Goal: Obtain resource: Download file/media

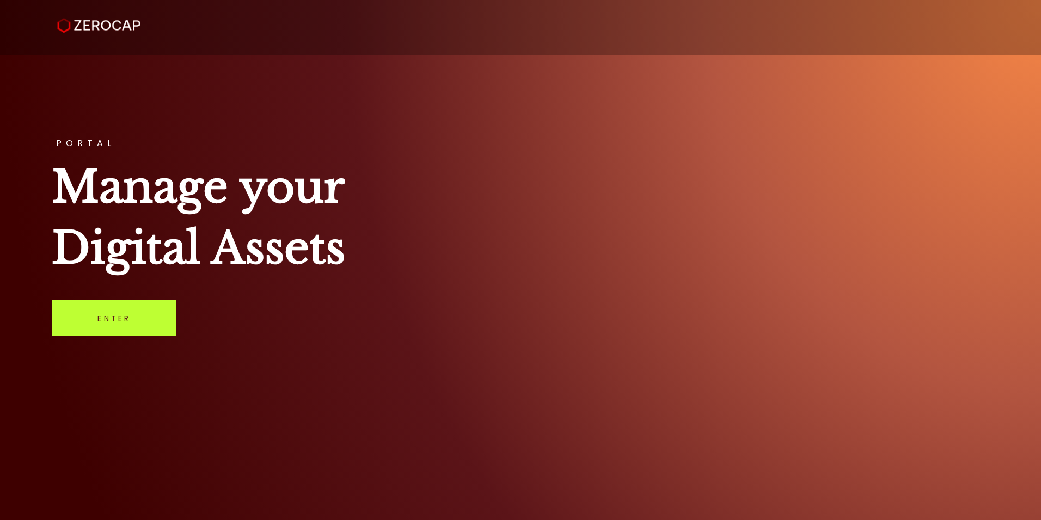
click at [93, 322] on link "Enter" at bounding box center [114, 318] width 125 height 36
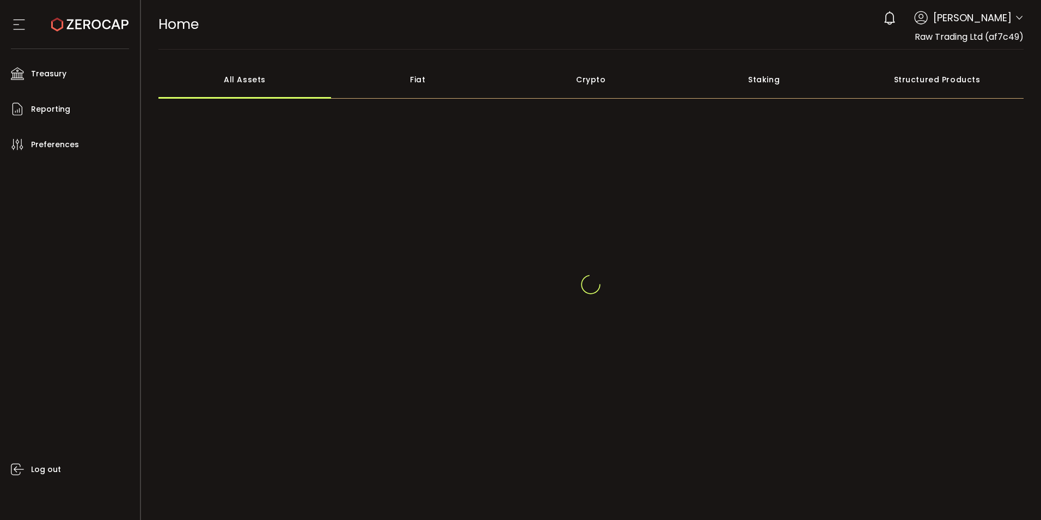
click at [1018, 14] on icon at bounding box center [1019, 18] width 9 height 9
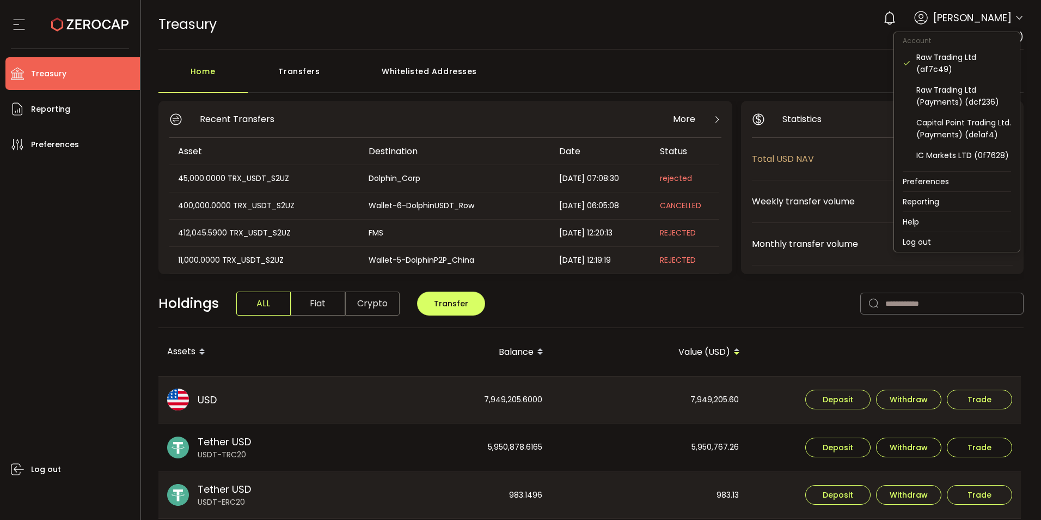
click at [1015, 22] on icon at bounding box center [1019, 18] width 9 height 9
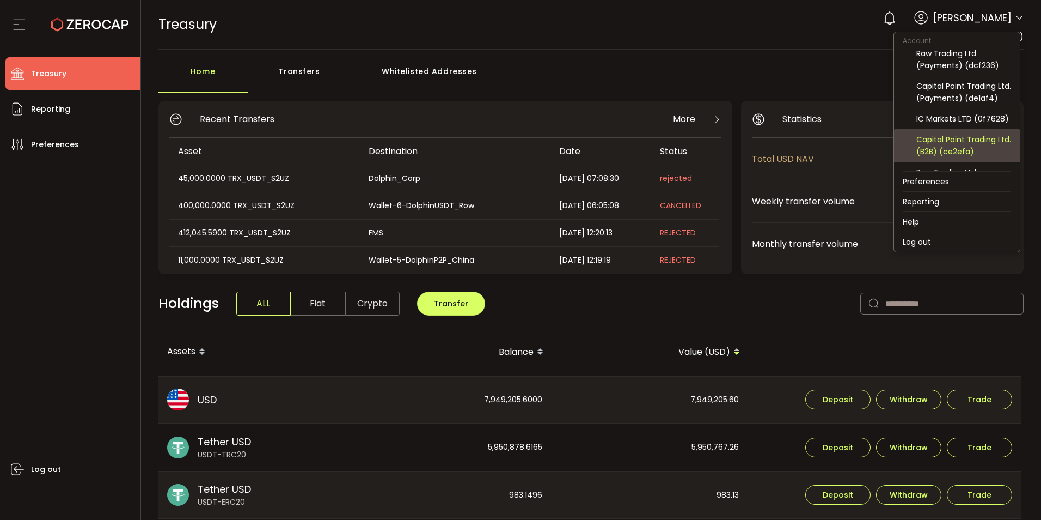
scroll to position [54, 0]
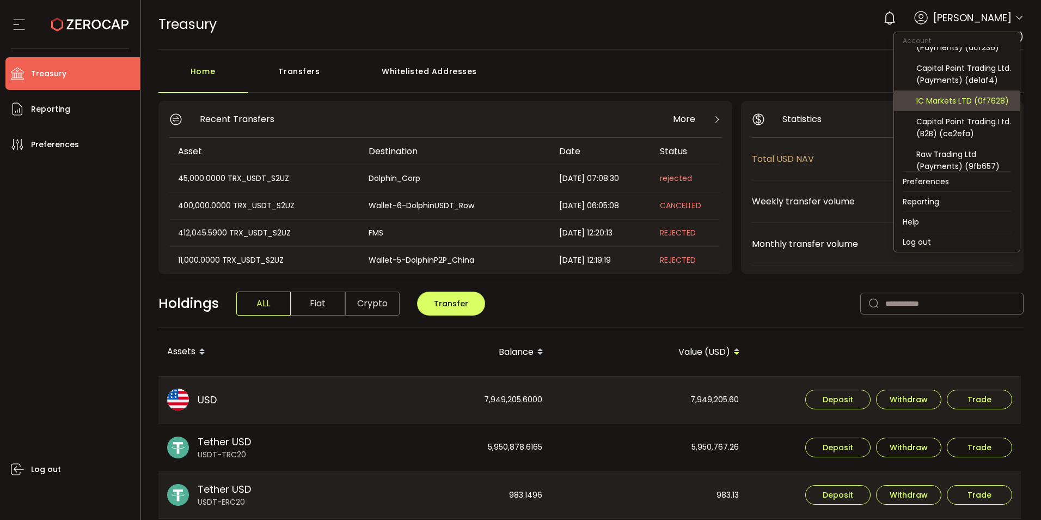
click at [960, 107] on div "IC Markets LTD (0f7628)" at bounding box center [964, 101] width 95 height 12
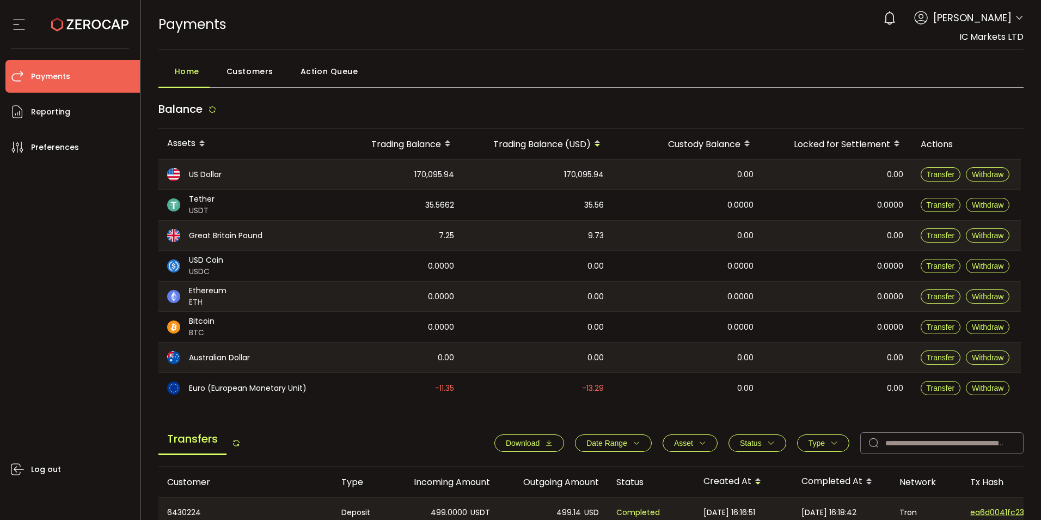
click at [759, 66] on div "Home Customers Action Queue" at bounding box center [591, 73] width 866 height 27
click at [518, 445] on span "Download" at bounding box center [523, 442] width 34 height 9
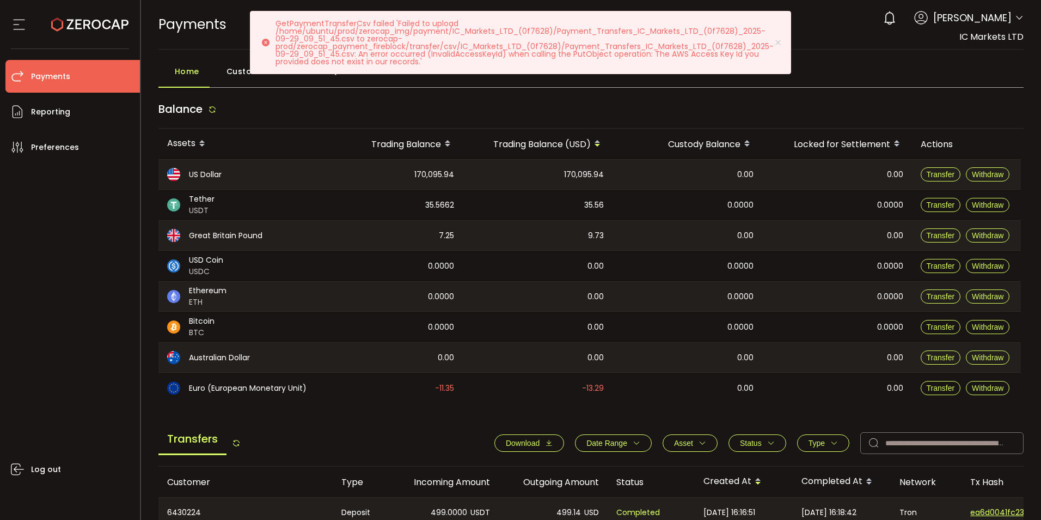
click at [522, 440] on span "Download" at bounding box center [523, 442] width 34 height 9
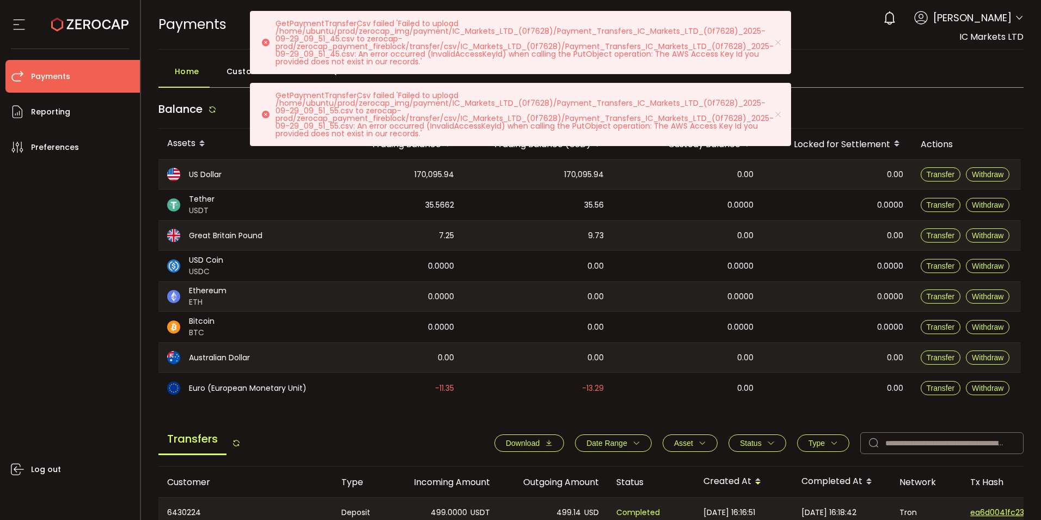
click at [376, 42] on p "GetPaymentTransferCsv failed 'Failed to upload /home/ubuntu/prod/zerocap_img/pa…" at bounding box center [529, 43] width 507 height 46
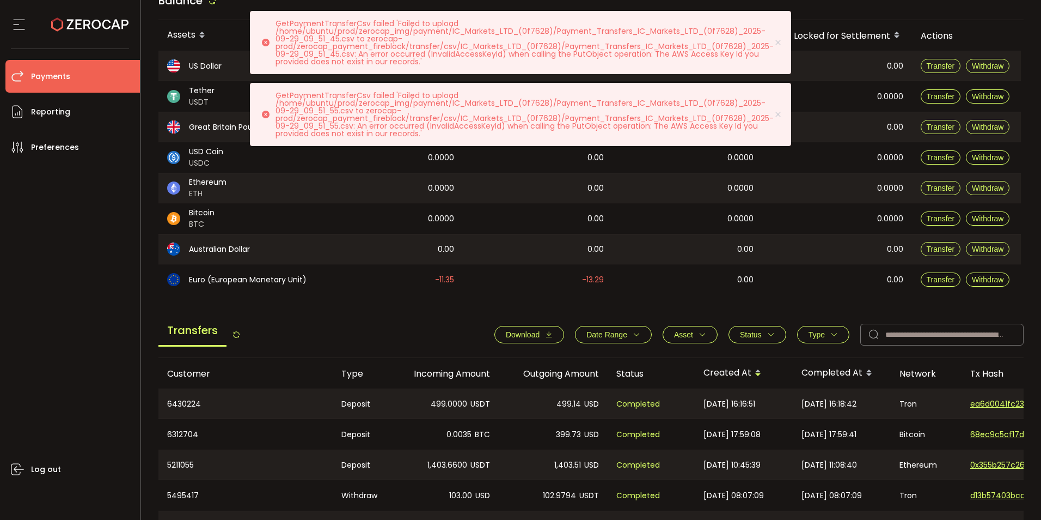
scroll to position [109, 0]
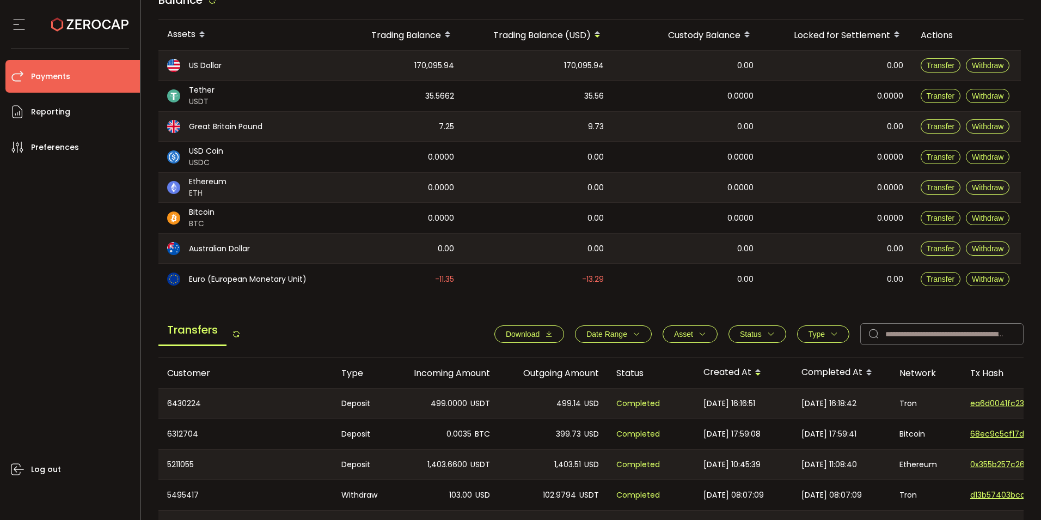
click at [513, 332] on span "Download" at bounding box center [523, 333] width 34 height 9
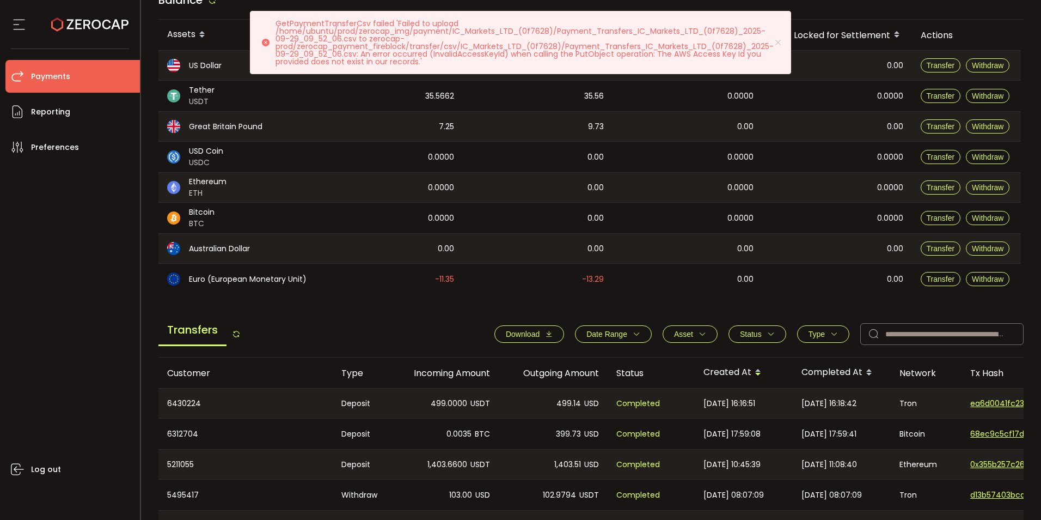
click at [425, 46] on p "GetPaymentTransferCsv failed 'Failed to upload /home/ubuntu/prod/zerocap_img/pa…" at bounding box center [529, 43] width 507 height 46
click at [779, 42] on icon at bounding box center [778, 42] width 9 height 9
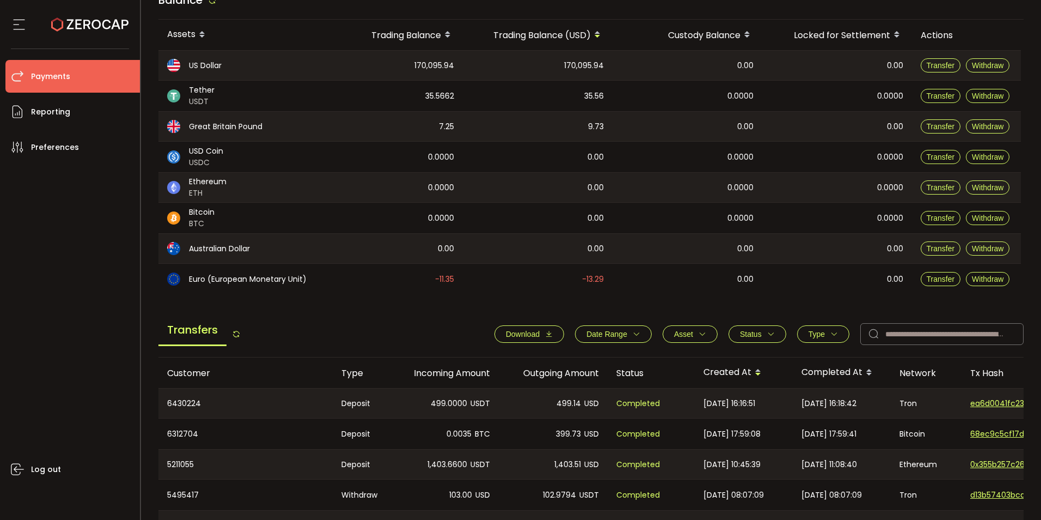
click at [637, 333] on button "Date Range" at bounding box center [613, 333] width 77 height 17
click at [582, 357] on input at bounding box center [590, 359] width 33 height 17
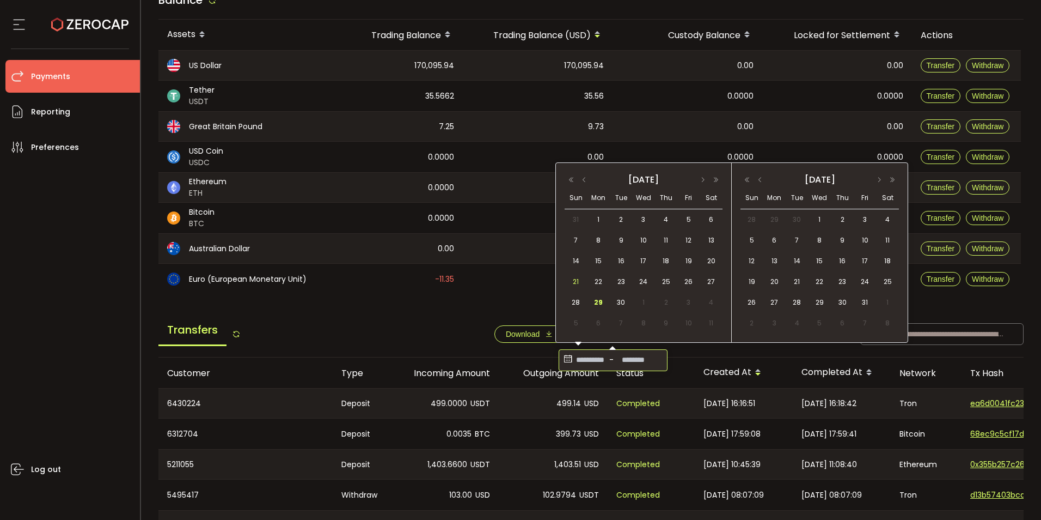
click at [576, 282] on span "21" at bounding box center [576, 281] width 13 height 13
click at [600, 303] on span "29" at bounding box center [598, 302] width 13 height 13
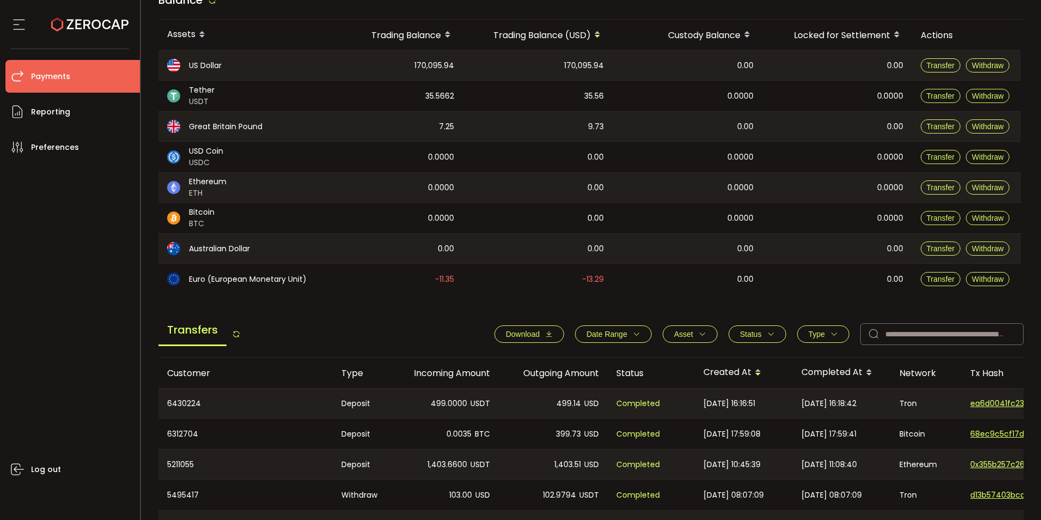
click at [830, 332] on icon "button" at bounding box center [834, 334] width 8 height 8
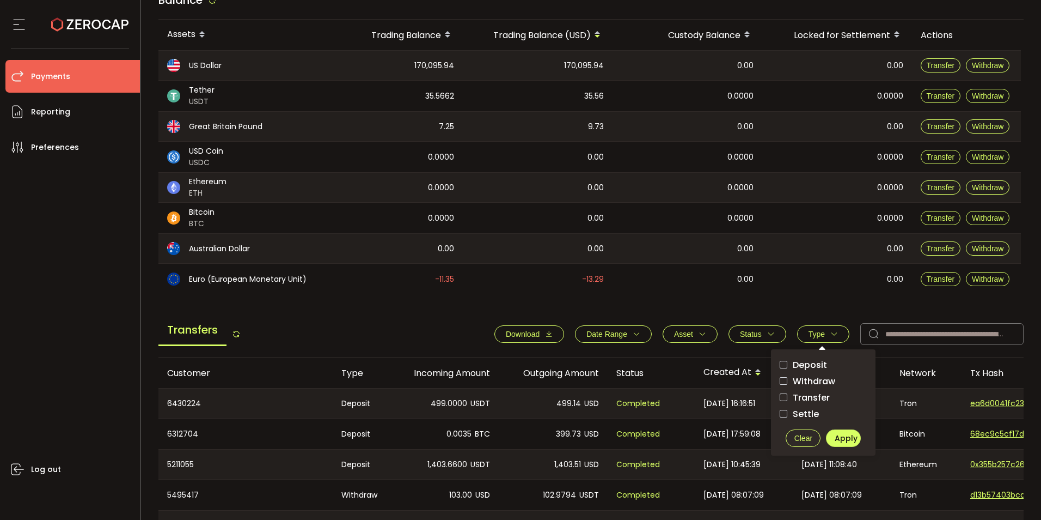
click at [820, 298] on main "Balance Assets Trading Balance Trading Balance (USD) Custody Balance Locked for…" at bounding box center [591, 357] width 866 height 743
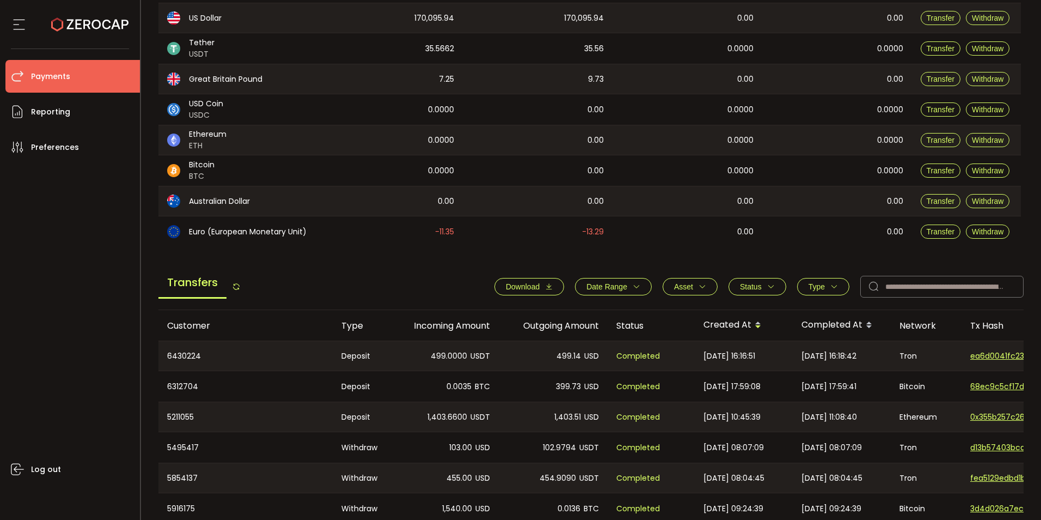
scroll to position [218, 0]
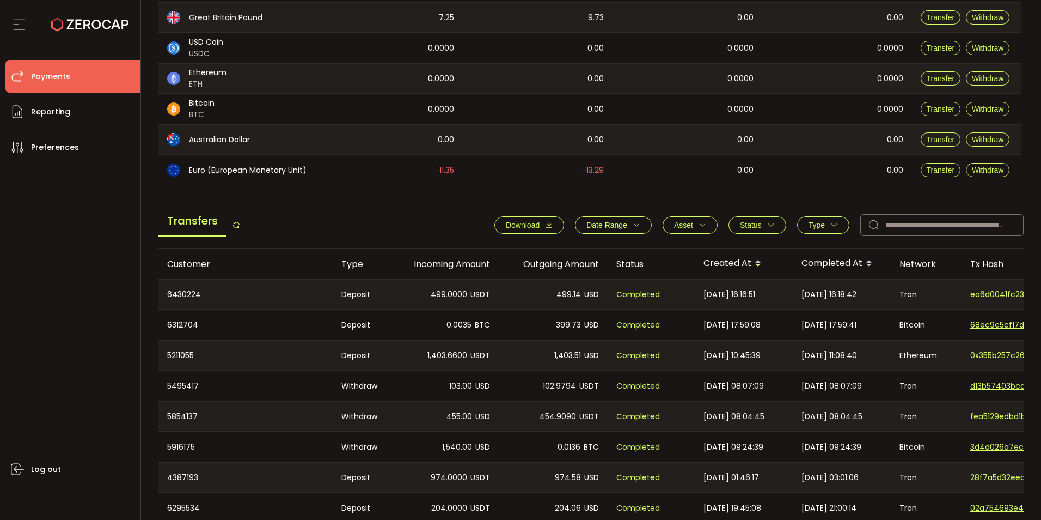
click at [529, 228] on span "Download" at bounding box center [523, 225] width 34 height 9
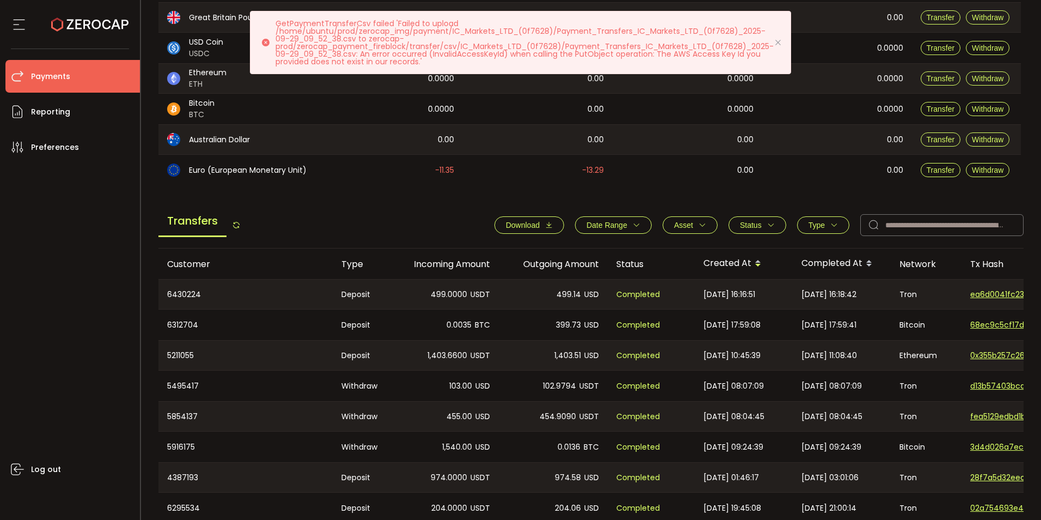
click at [780, 39] on icon at bounding box center [778, 42] width 9 height 9
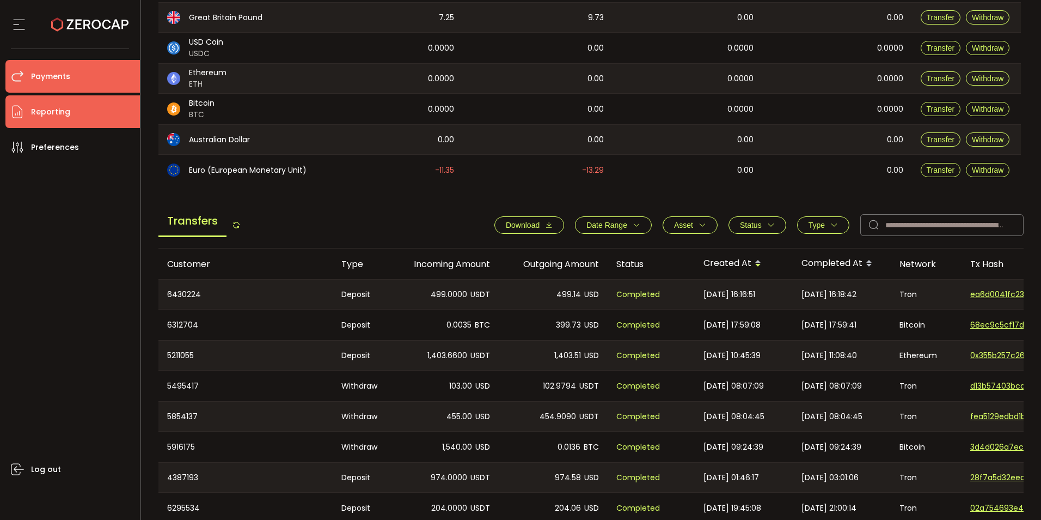
click at [56, 104] on span "Reporting" at bounding box center [50, 112] width 39 height 16
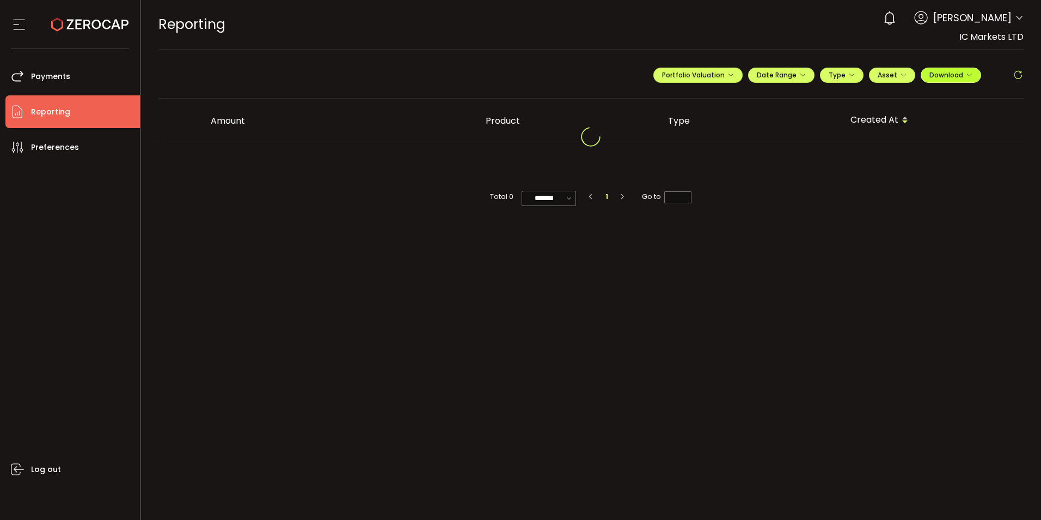
click at [958, 79] on button "Download" at bounding box center [951, 75] width 60 height 15
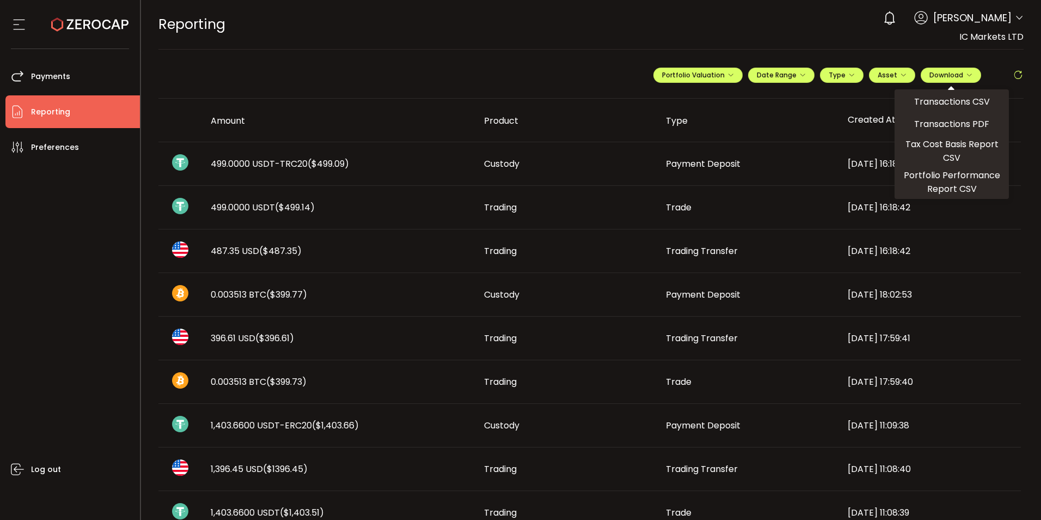
drag, startPoint x: 655, startPoint y: 35, endPoint x: 784, endPoint y: 70, distance: 133.5
click at [656, 35] on div "REPORTING Buy Power $0.00 USD Reporting Reporting Your verification is pending …" at bounding box center [591, 24] width 866 height 49
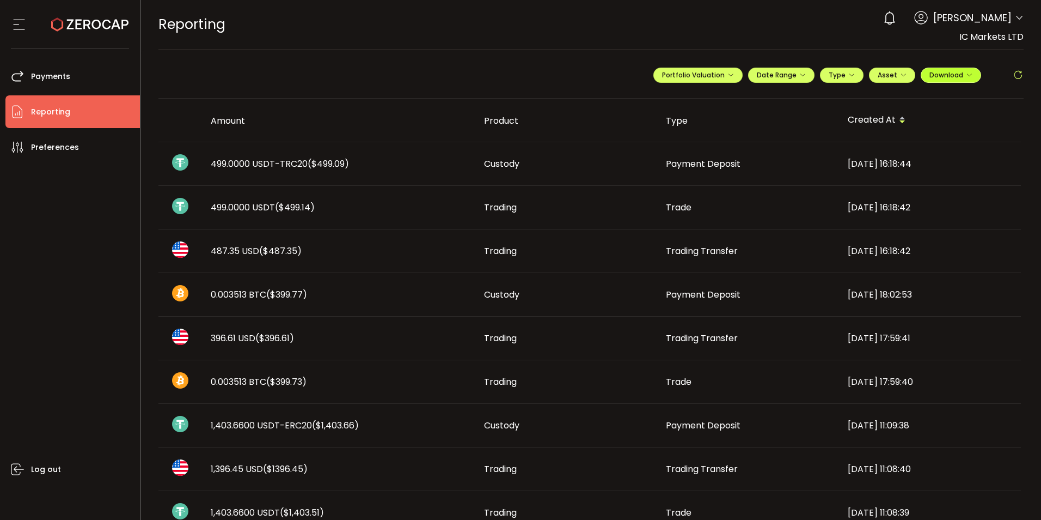
click at [930, 70] on span "Download" at bounding box center [951, 74] width 43 height 9
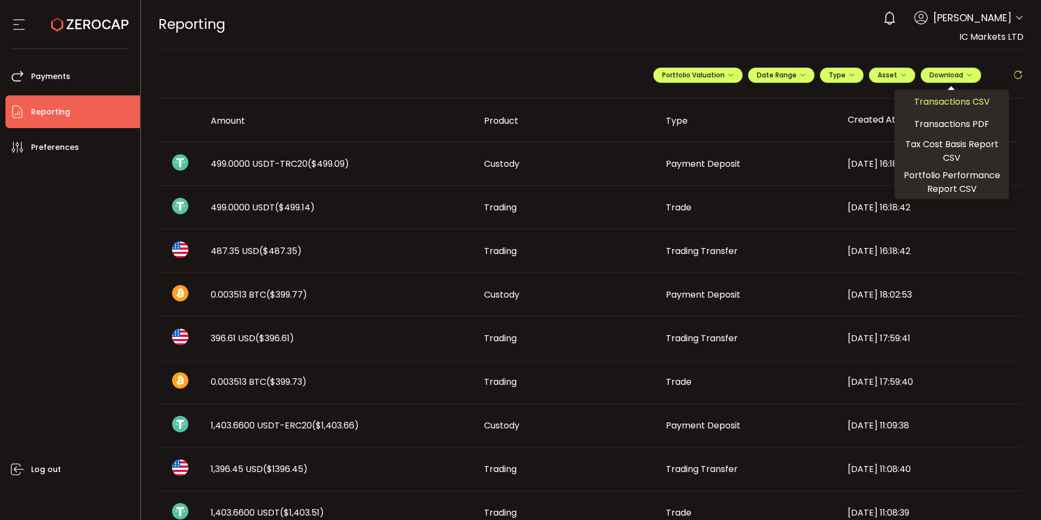
click at [954, 99] on span "Transactions CSV" at bounding box center [952, 102] width 76 height 14
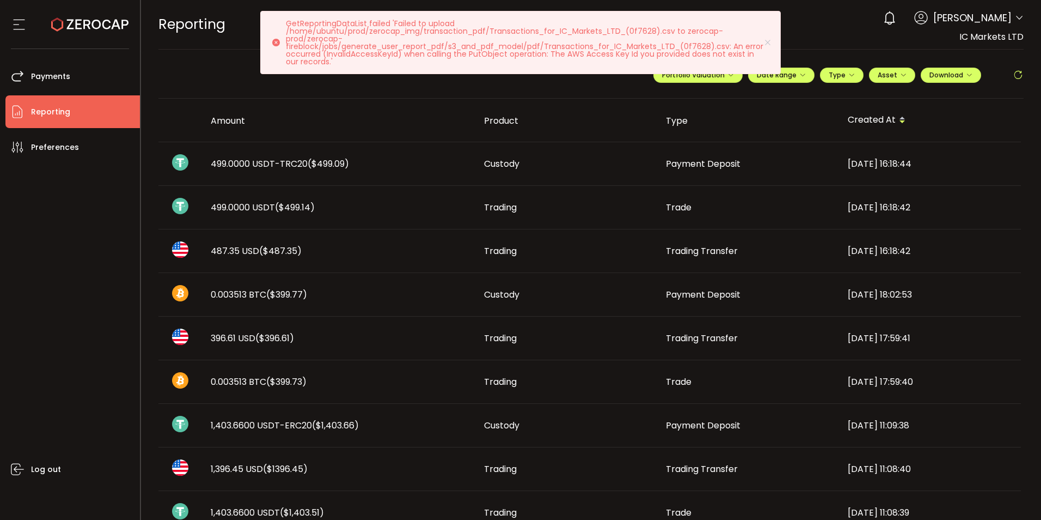
click at [883, 42] on div "REPORTING Buy Power $0.00 USD Reporting Reporting Your verification is pending …" at bounding box center [591, 24] width 866 height 49
click at [767, 41] on icon at bounding box center [768, 42] width 9 height 9
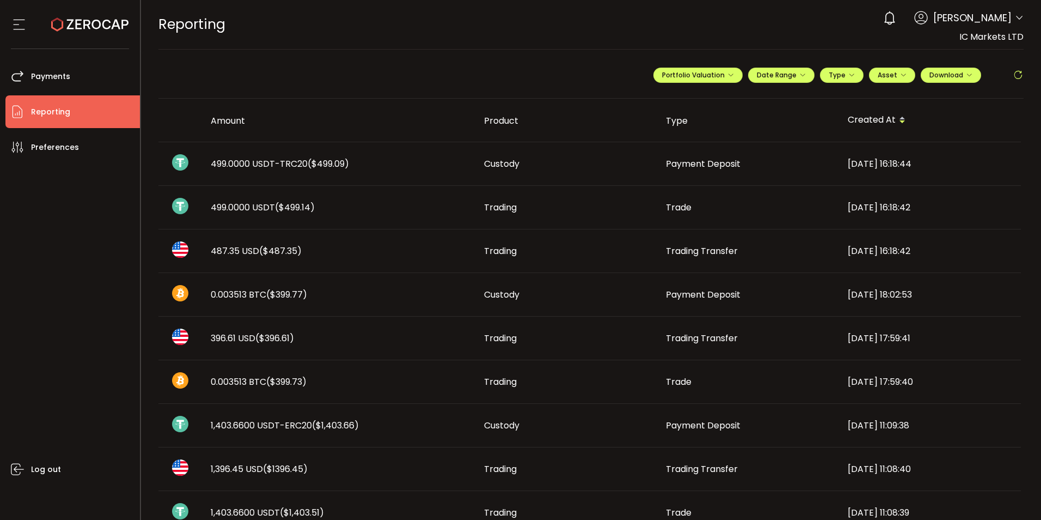
click at [16, 23] on icon at bounding box center [19, 24] width 16 height 16
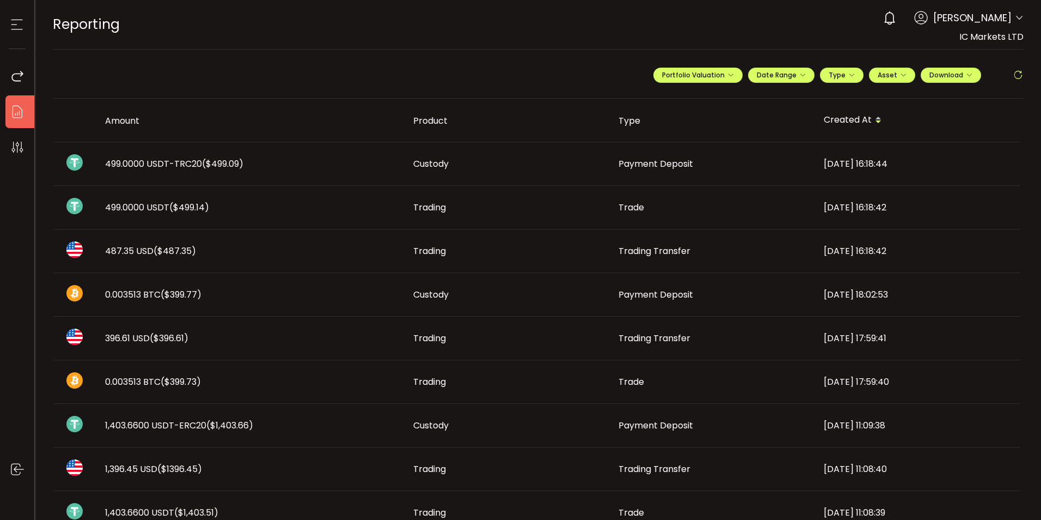
click at [7, 26] on section at bounding box center [17, 24] width 34 height 49
click at [10, 26] on icon at bounding box center [17, 24] width 16 height 16
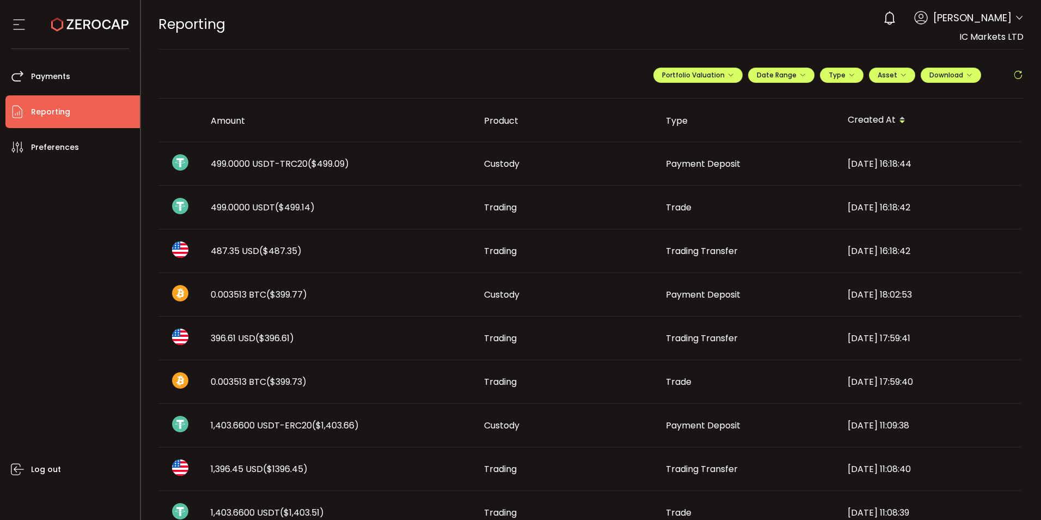
click at [91, 29] on icon at bounding box center [89, 24] width 77 height 77
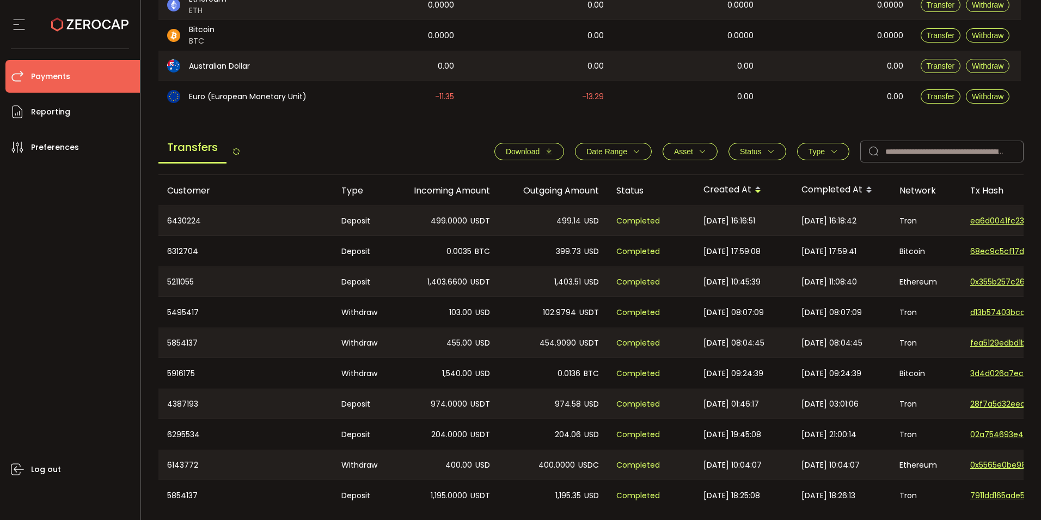
scroll to position [272, 0]
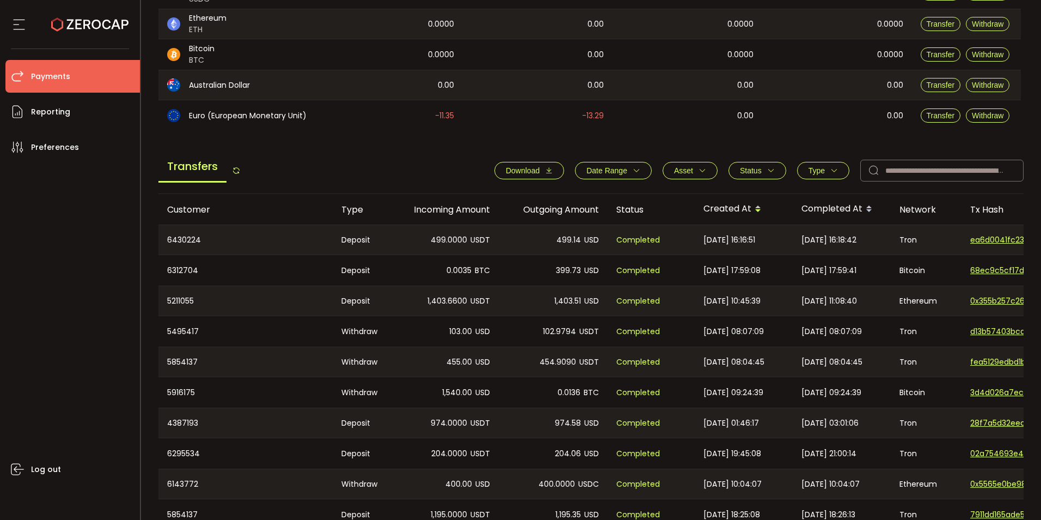
click at [539, 164] on button "Download" at bounding box center [529, 170] width 70 height 17
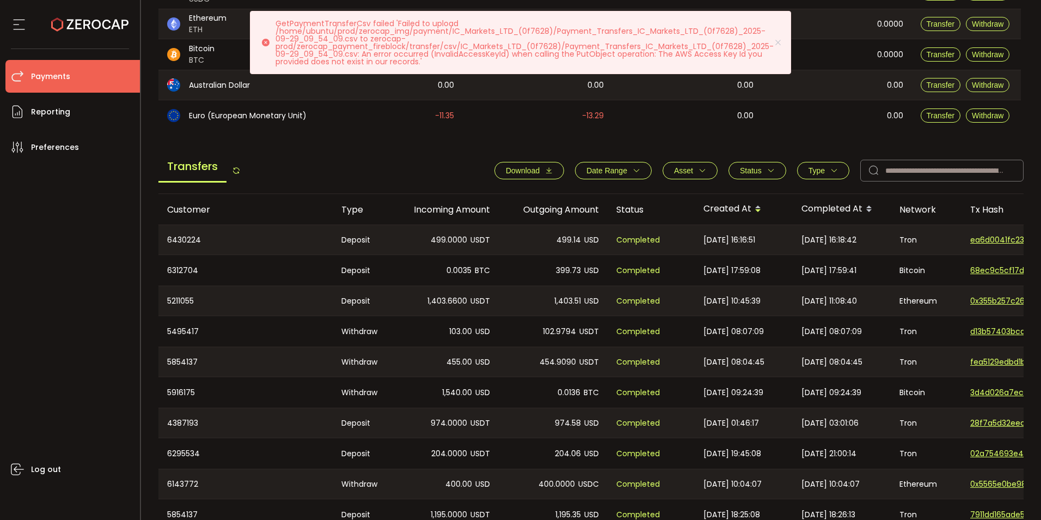
click at [554, 141] on main "Balance Assets Trading Balance Trading Balance (USD) Custody Balance Locked for…" at bounding box center [591, 194] width 866 height 743
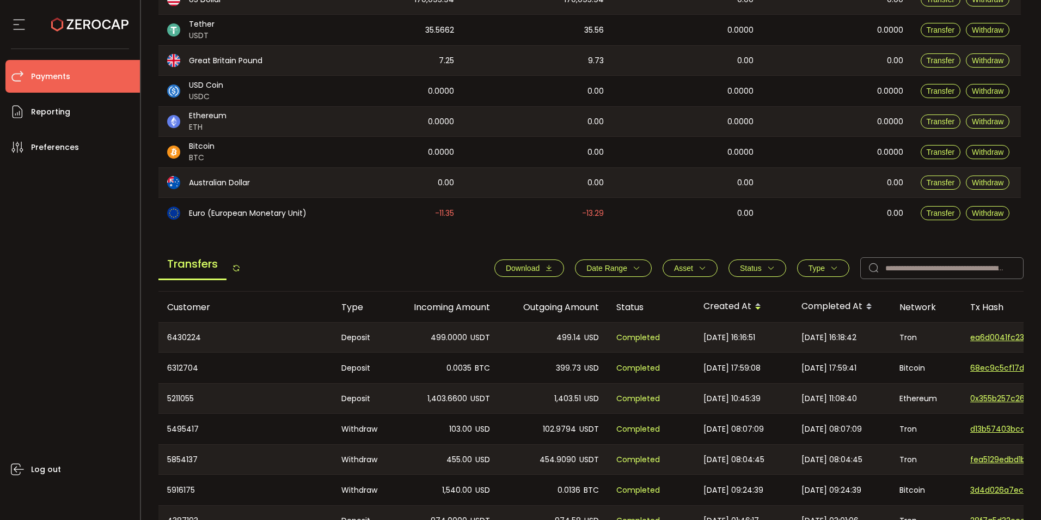
scroll to position [60, 0]
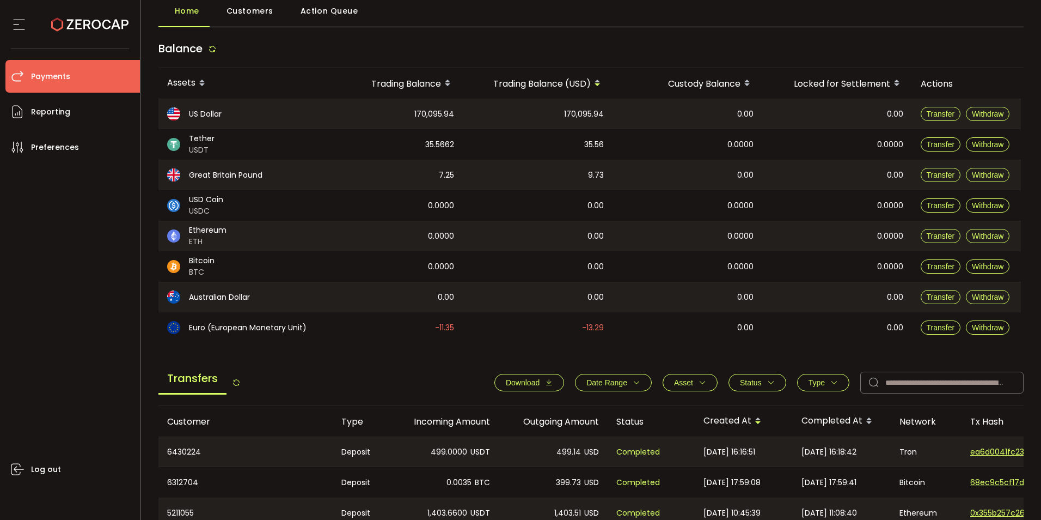
click at [433, 111] on span "170,095.94" at bounding box center [434, 114] width 40 height 13
click at [432, 111] on span "170,095.94" at bounding box center [434, 114] width 40 height 13
click at [432, 115] on span "170,095.94" at bounding box center [434, 114] width 40 height 13
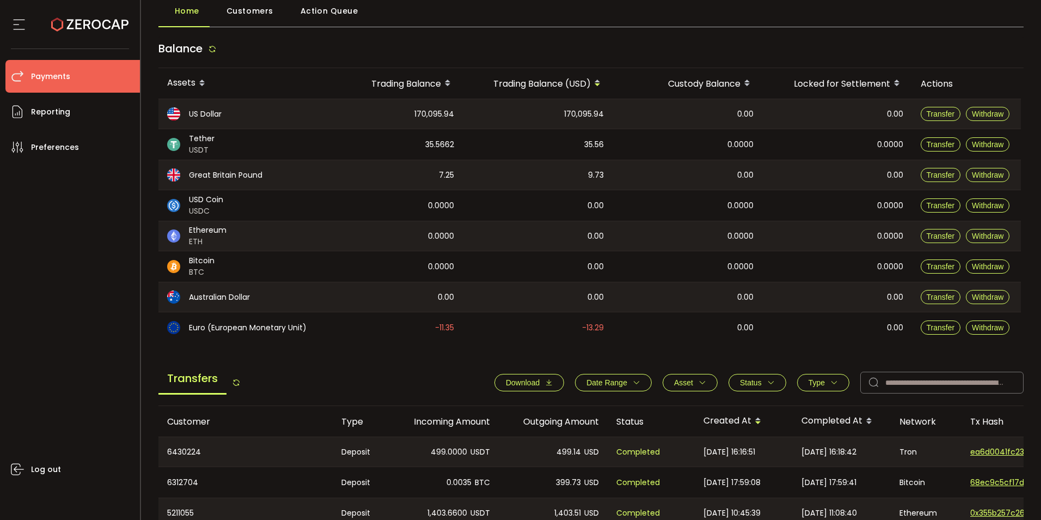
click at [212, 111] on span "US Dollar" at bounding box center [205, 113] width 33 height 11
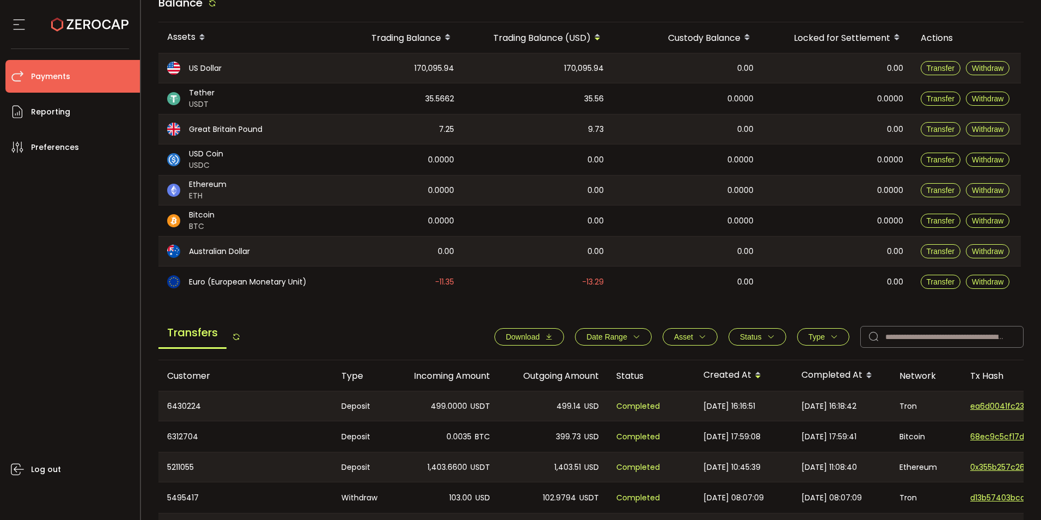
scroll to position [169, 0]
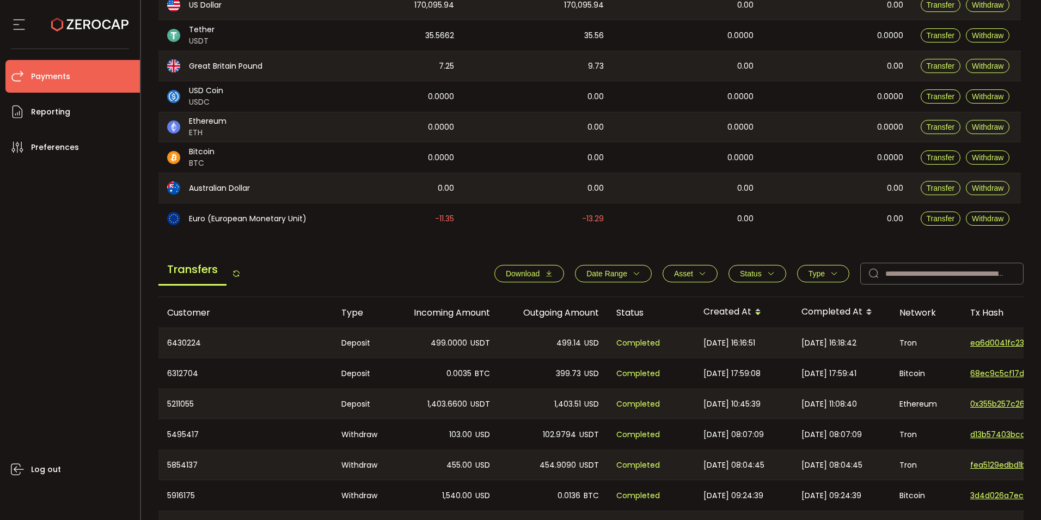
click at [866, 309] on icon at bounding box center [868, 308] width 5 height 5
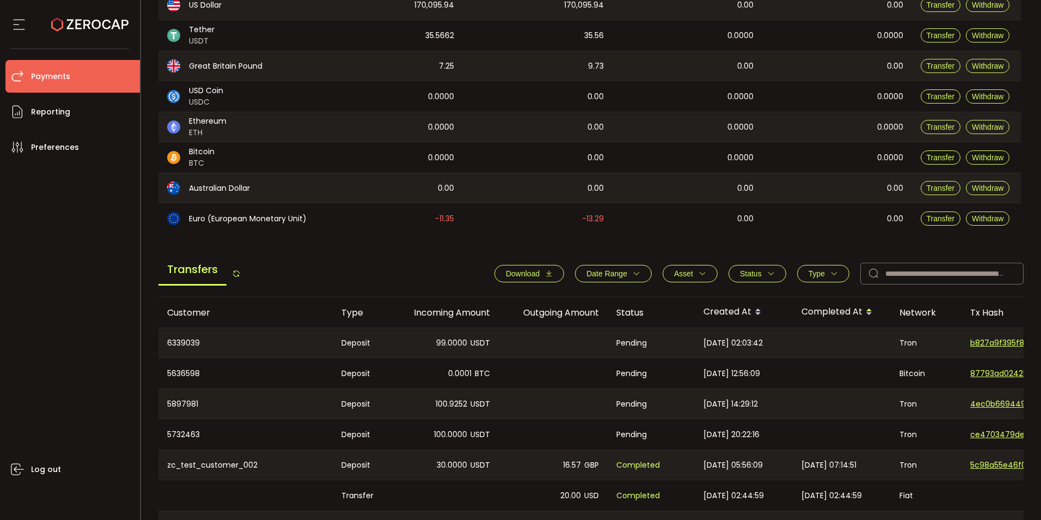
click at [866, 309] on icon at bounding box center [868, 308] width 5 height 5
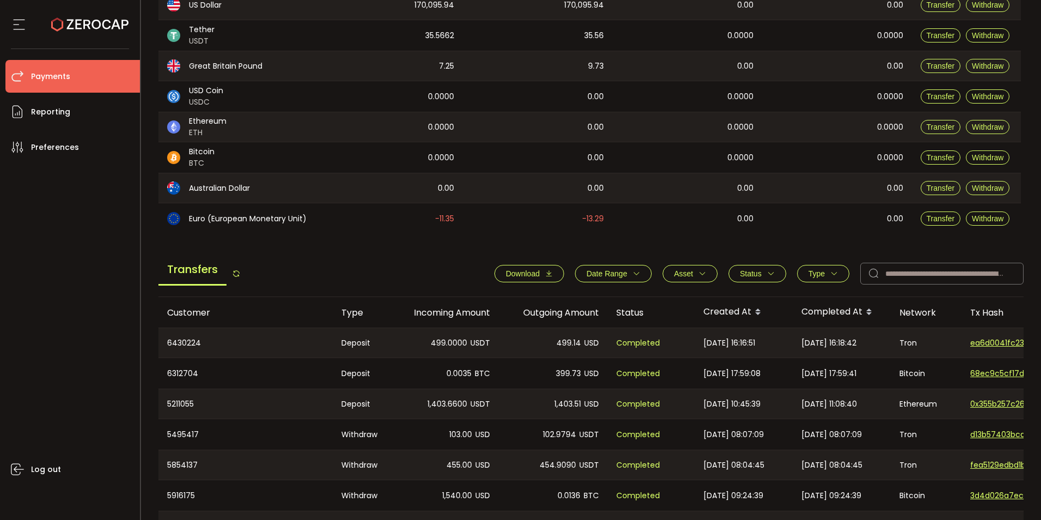
click at [759, 312] on icon at bounding box center [757, 314] width 5 height 5
click at [760, 312] on span at bounding box center [758, 312] width 13 height 19
click at [497, 274] on button "Download" at bounding box center [529, 273] width 70 height 17
